Goal: Navigation & Orientation: Find specific page/section

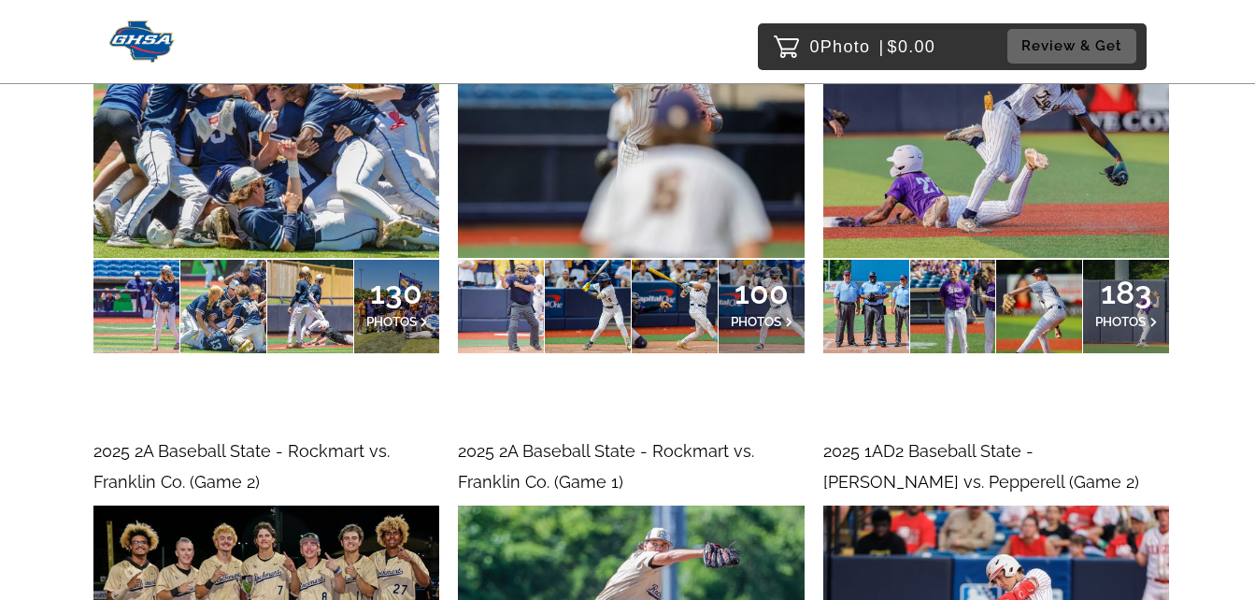
scroll to position [2636, 0]
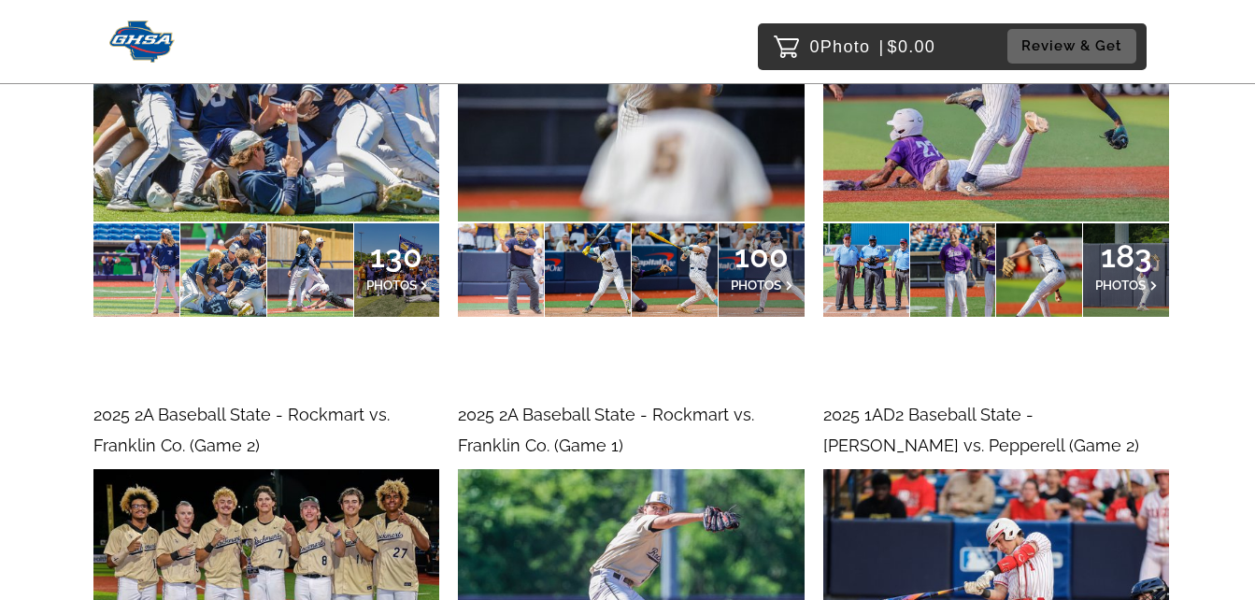
click at [157, 26] on img at bounding box center [142, 42] width 66 height 42
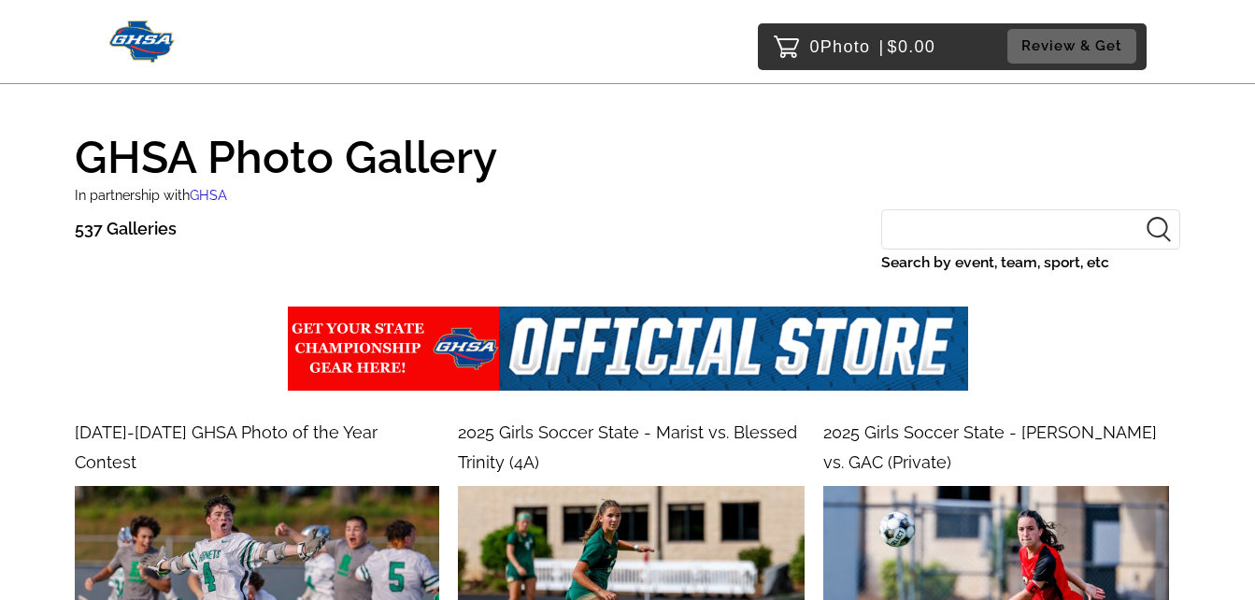
click at [150, 51] on img at bounding box center [142, 42] width 66 height 42
